Goal: Check status: Check status

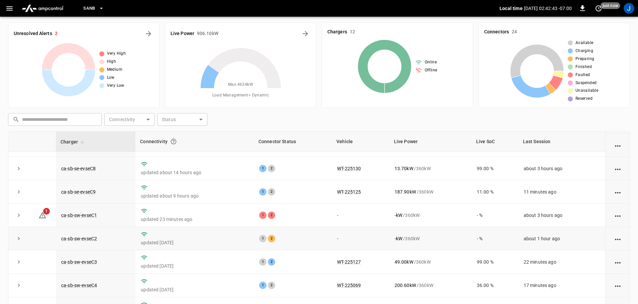
scroll to position [68, 0]
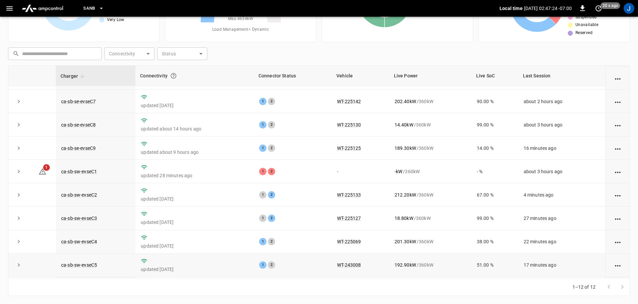
scroll to position [26, 0]
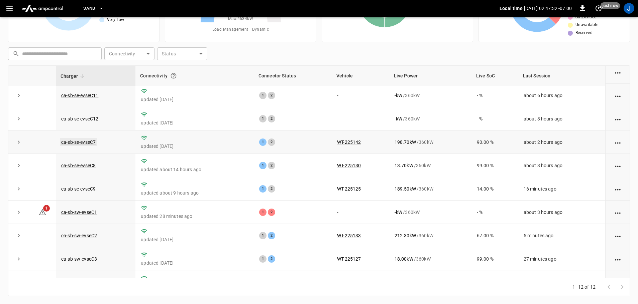
click at [79, 145] on link "ca-sb-se-evseC7" at bounding box center [78, 142] width 37 height 8
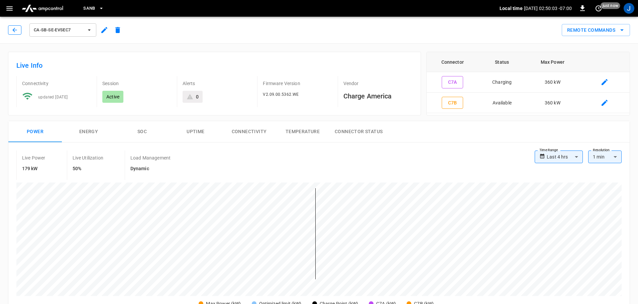
click at [15, 29] on icon "button" at bounding box center [14, 30] width 7 height 7
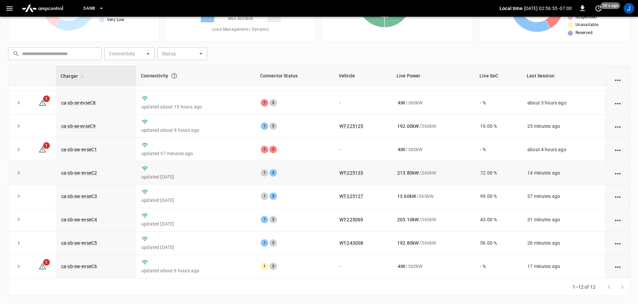
scroll to position [93, 0]
click at [76, 172] on link "ca-sb-sw-evseC2" at bounding box center [79, 173] width 38 height 8
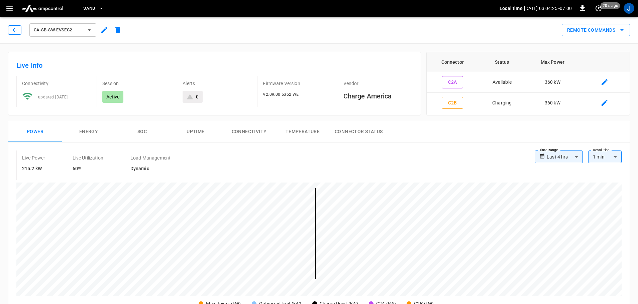
click at [13, 30] on icon "button" at bounding box center [14, 30] width 4 height 4
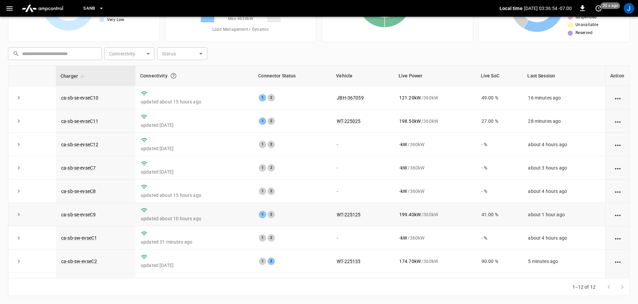
scroll to position [93, 0]
